Goal: Task Accomplishment & Management: Manage account settings

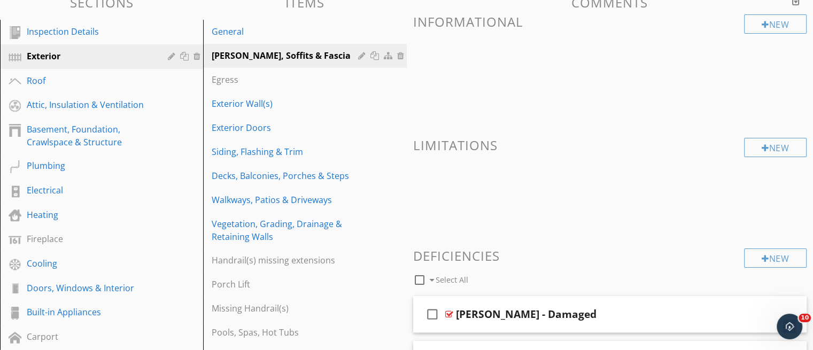
scroll to position [118, 0]
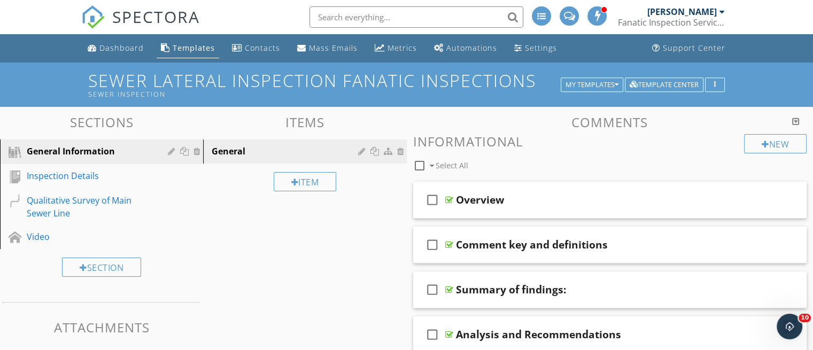
click at [690, 19] on div "Fanatic Inspection Services" at bounding box center [671, 22] width 107 height 11
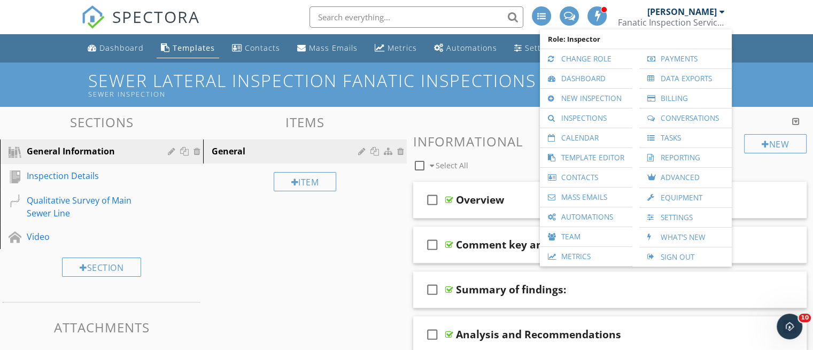
click at [748, 10] on nav "SPECTORA [PERSON_NAME] Fanatic Inspection Services Role: Inspector Change Role …" at bounding box center [406, 17] width 813 height 34
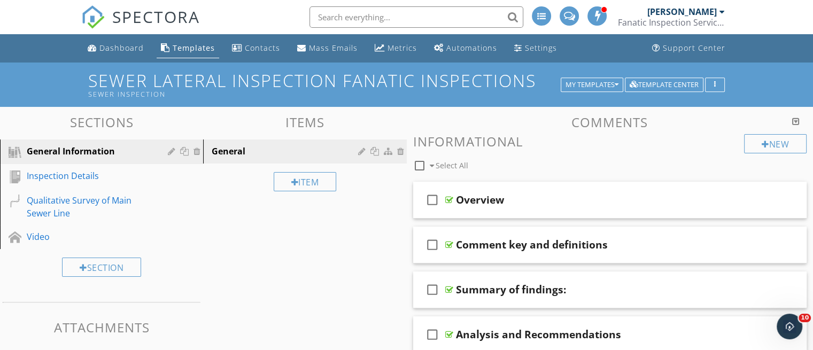
click at [708, 21] on div "Fanatic Inspection Services" at bounding box center [671, 22] width 107 height 11
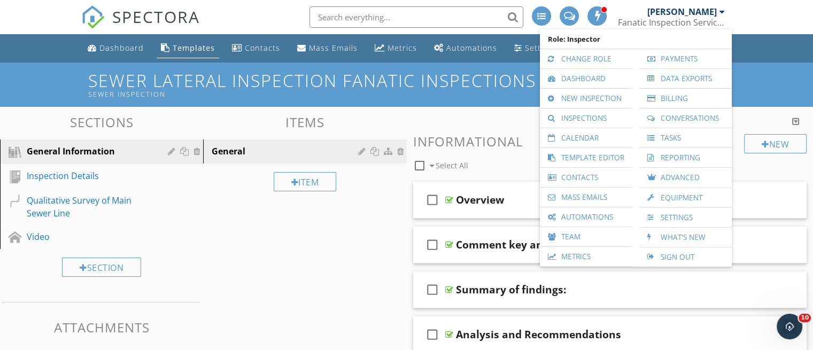
click at [753, 32] on nav "SPECTORA [PERSON_NAME] Fanatic Inspection Services Role: Inspector Change Role …" at bounding box center [406, 17] width 813 height 34
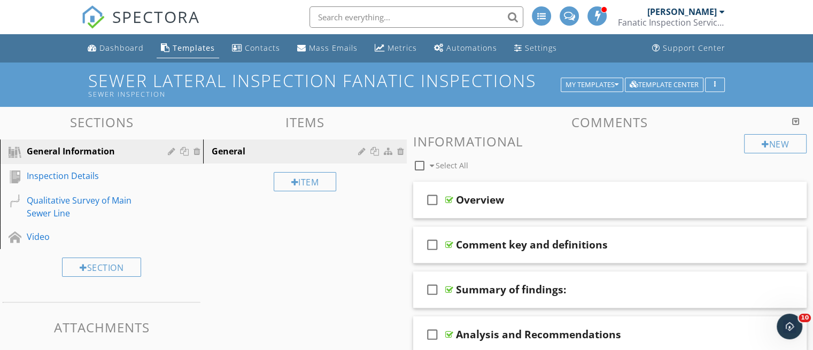
click at [713, 18] on div "Fanatic Inspection Services" at bounding box center [671, 22] width 107 height 11
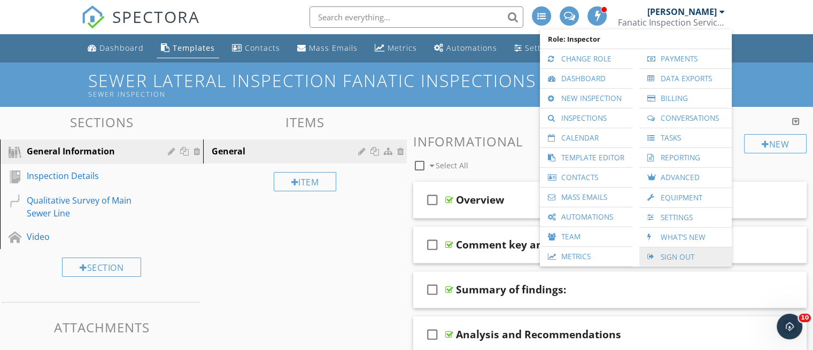
click at [686, 257] on link "Sign Out" at bounding box center [686, 257] width 82 height 19
